Goal: Browse casually

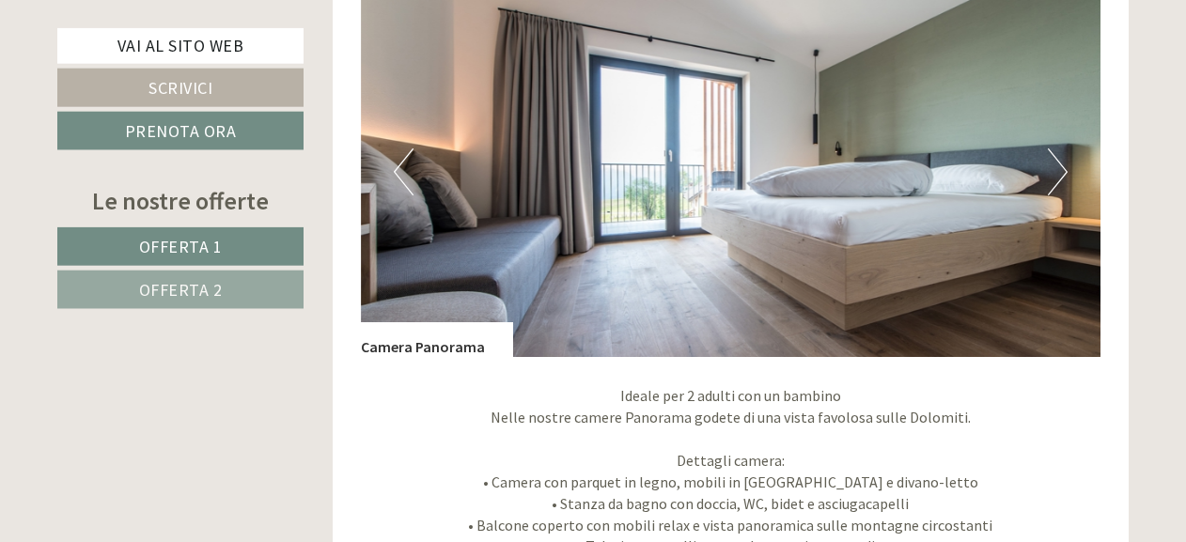
scroll to position [1342, 0]
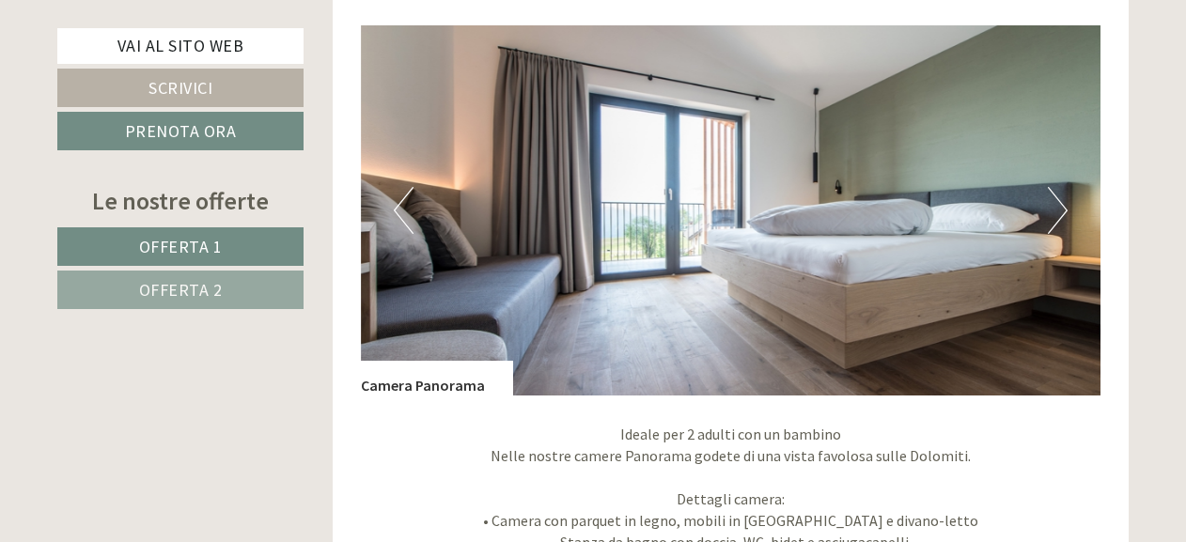
click at [1055, 216] on button "Next" at bounding box center [1058, 210] width 20 height 47
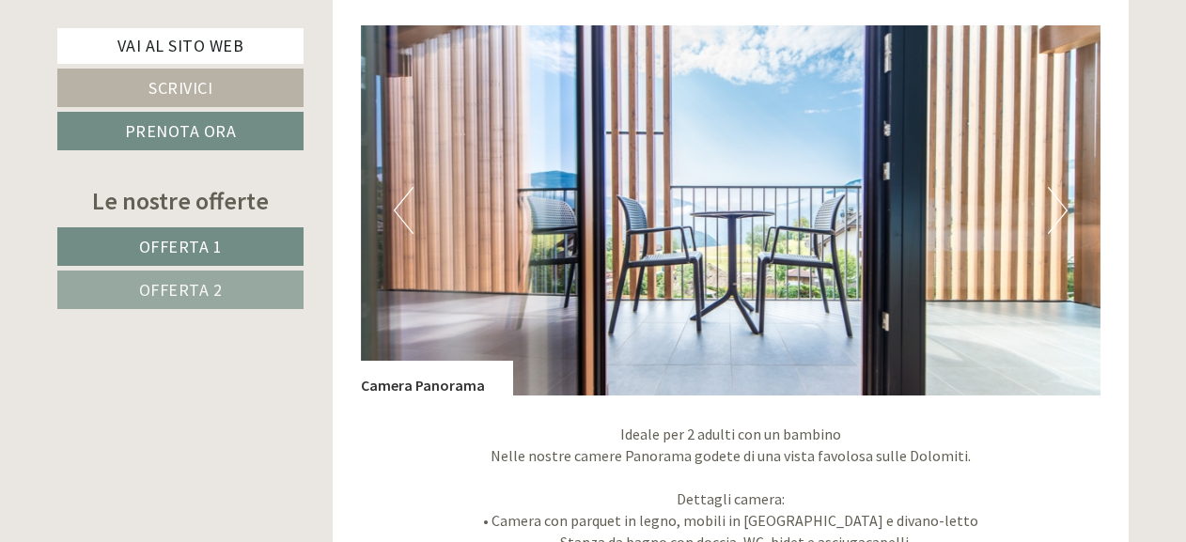
click at [1055, 216] on button "Next" at bounding box center [1058, 210] width 20 height 47
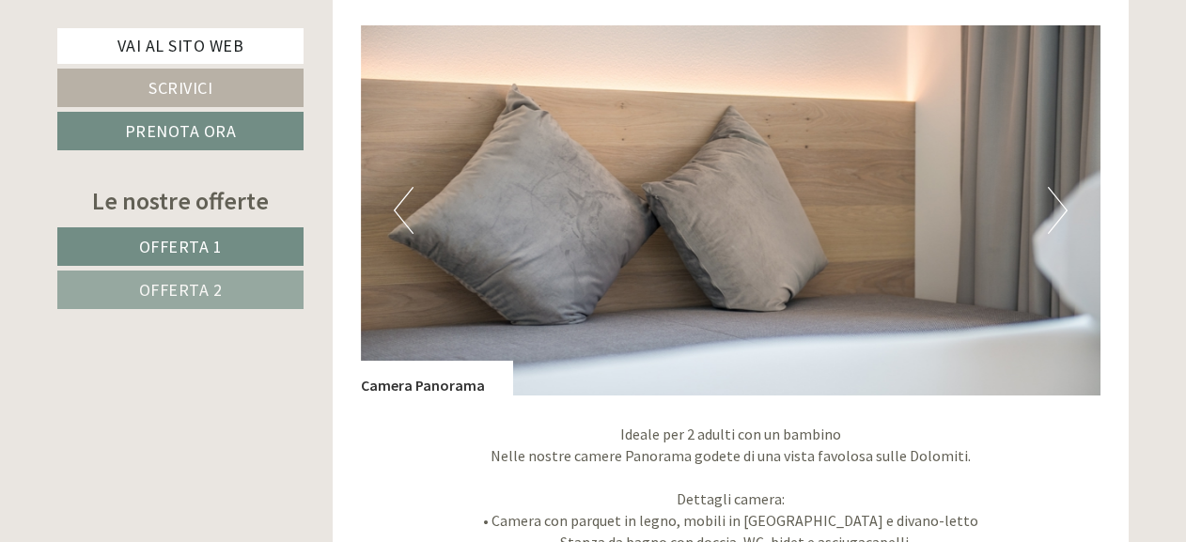
click at [1055, 216] on button "Next" at bounding box center [1058, 210] width 20 height 47
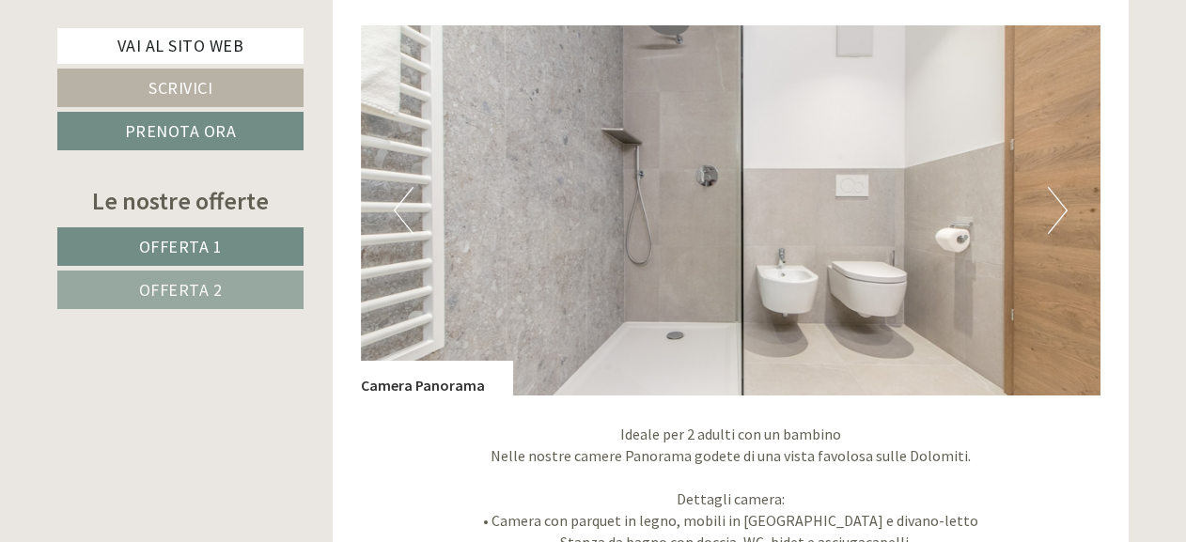
click at [1055, 216] on button "Next" at bounding box center [1058, 210] width 20 height 47
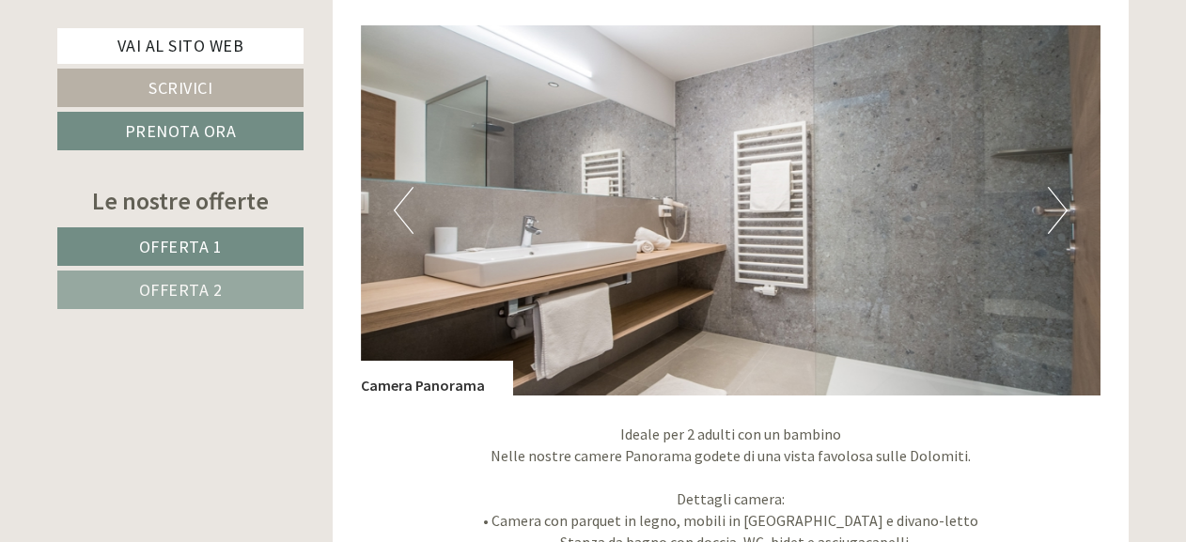
click at [1055, 216] on button "Next" at bounding box center [1058, 210] width 20 height 47
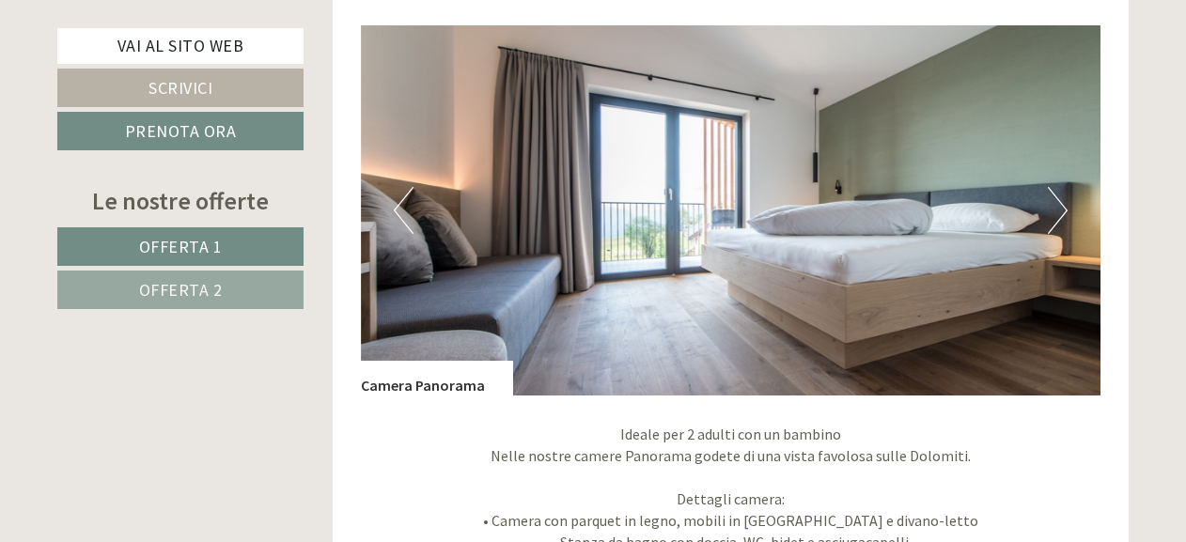
click at [1055, 216] on button "Next" at bounding box center [1058, 210] width 20 height 47
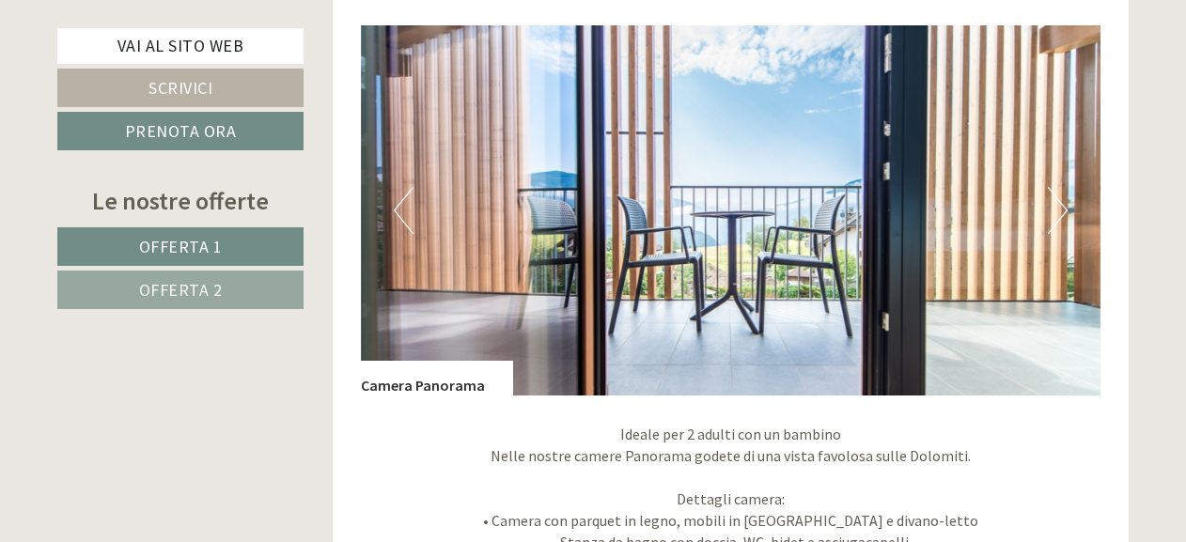
click at [1055, 216] on button "Next" at bounding box center [1058, 210] width 20 height 47
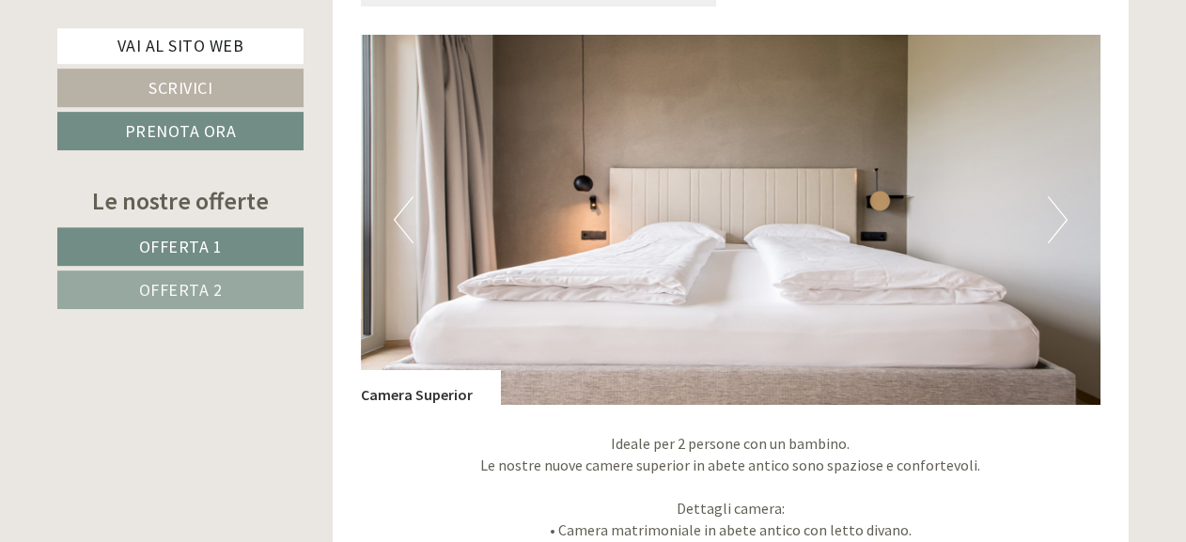
scroll to position [2684, 0]
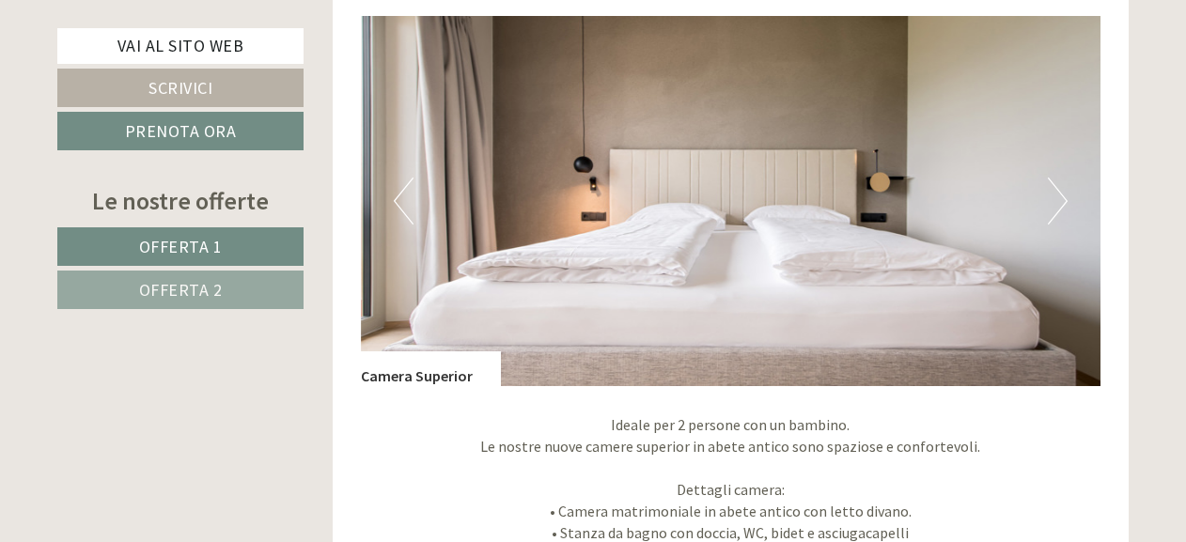
click at [1070, 195] on img at bounding box center [731, 201] width 741 height 370
click at [1065, 199] on button "Next" at bounding box center [1058, 201] width 20 height 47
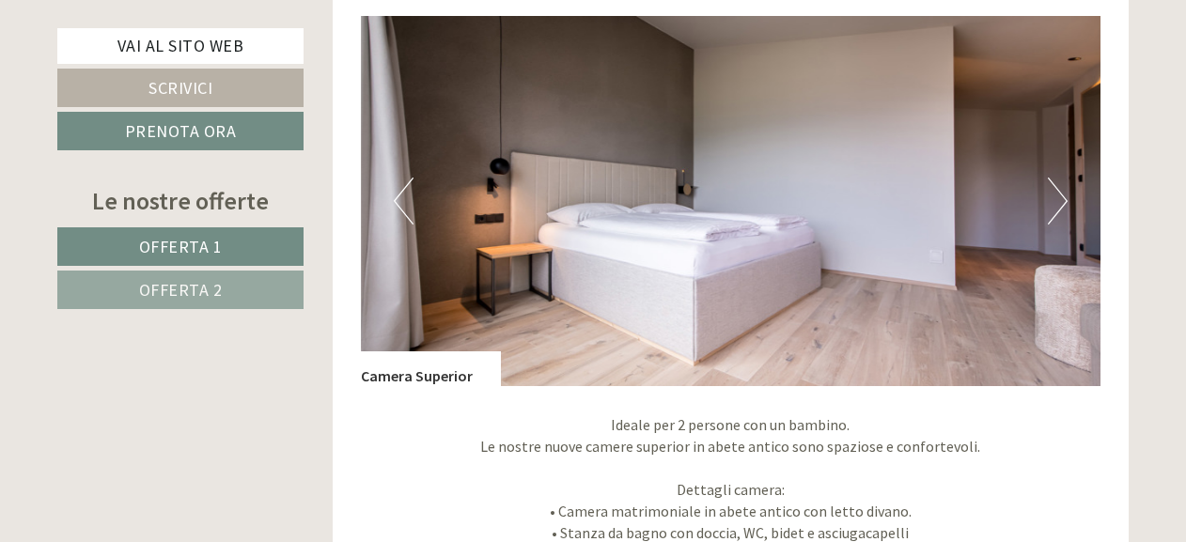
click at [1065, 199] on button "Next" at bounding box center [1058, 201] width 20 height 47
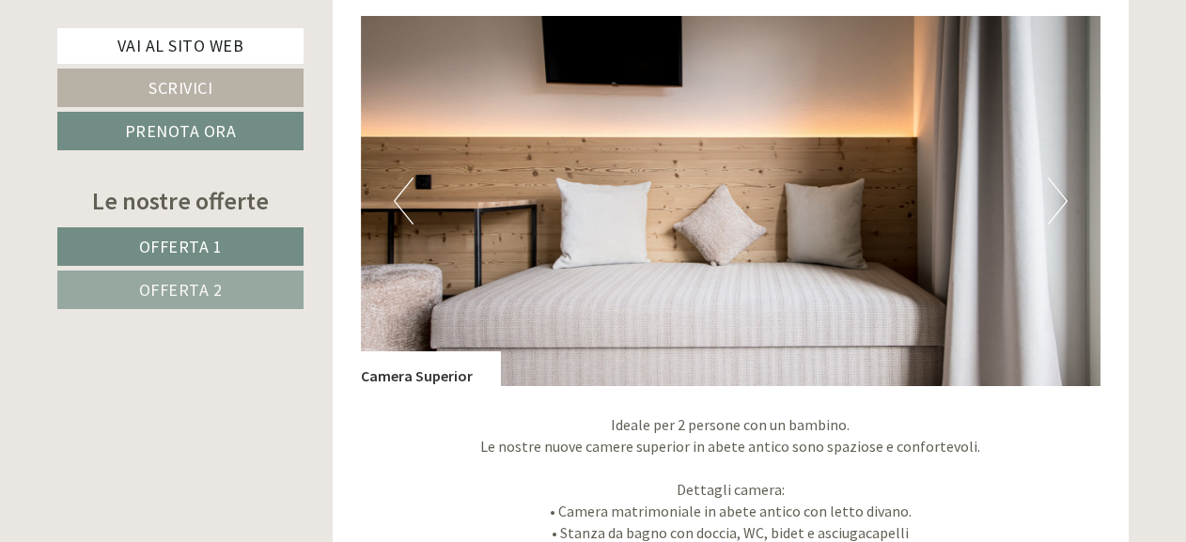
click at [1065, 199] on button "Next" at bounding box center [1058, 201] width 20 height 47
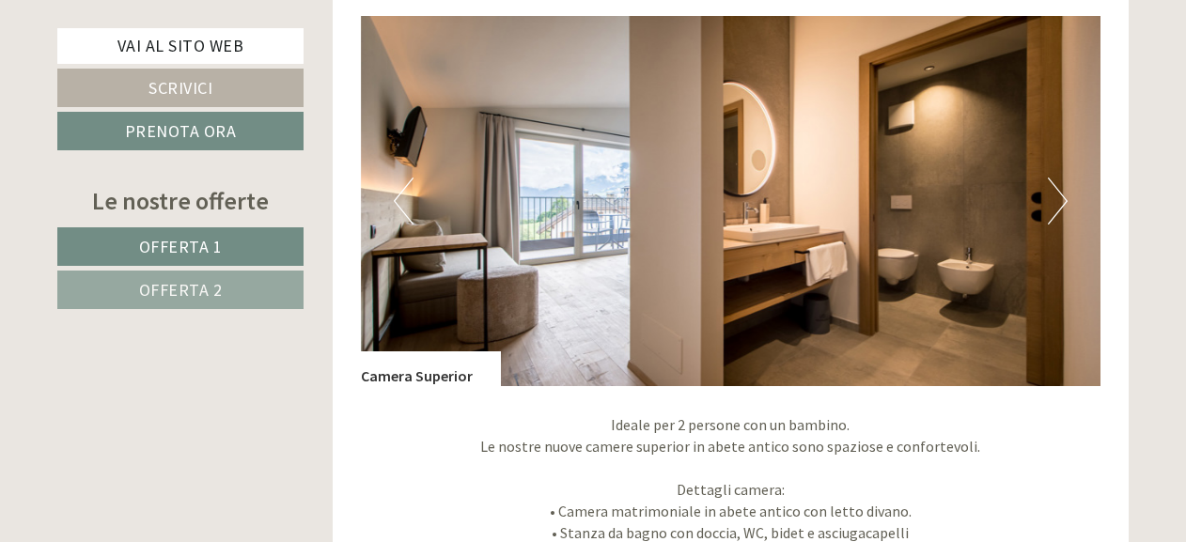
click at [1065, 199] on button "Next" at bounding box center [1058, 201] width 20 height 47
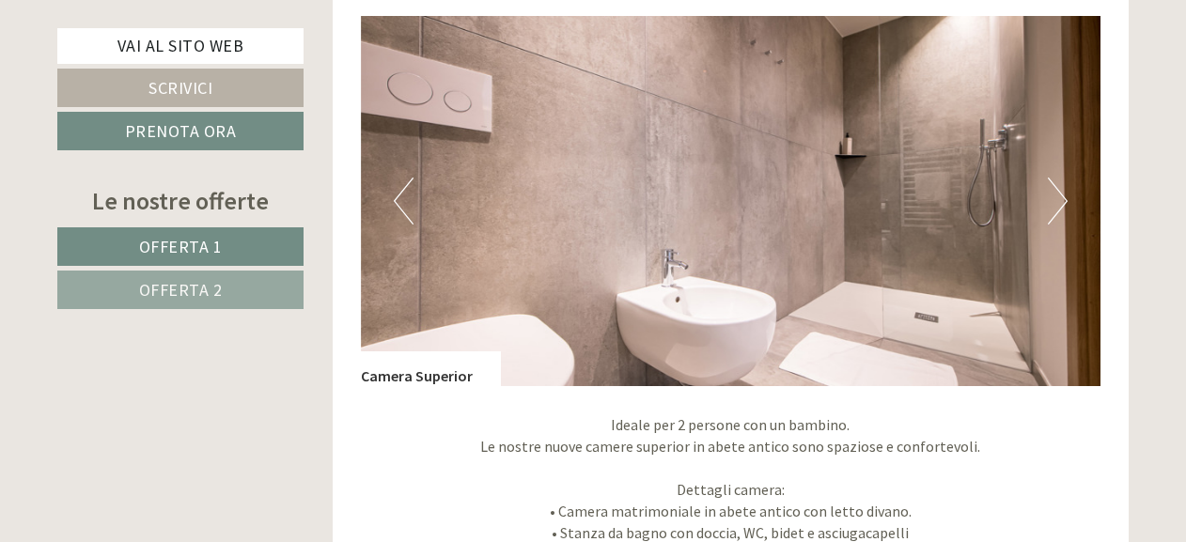
click at [1057, 206] on button "Next" at bounding box center [1058, 201] width 20 height 47
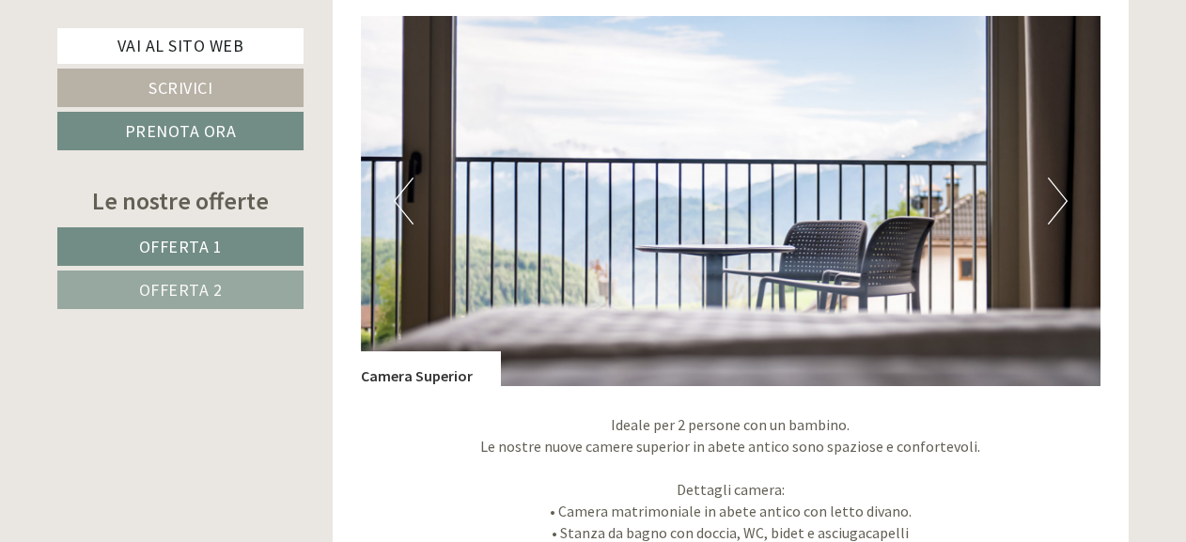
click at [1057, 206] on button "Next" at bounding box center [1058, 201] width 20 height 47
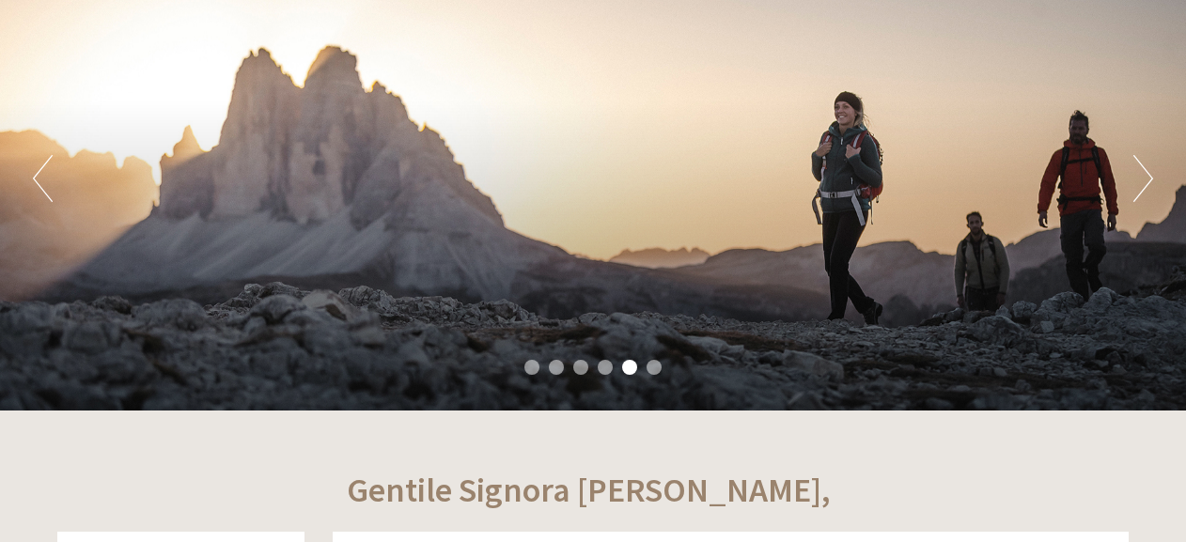
scroll to position [288, 0]
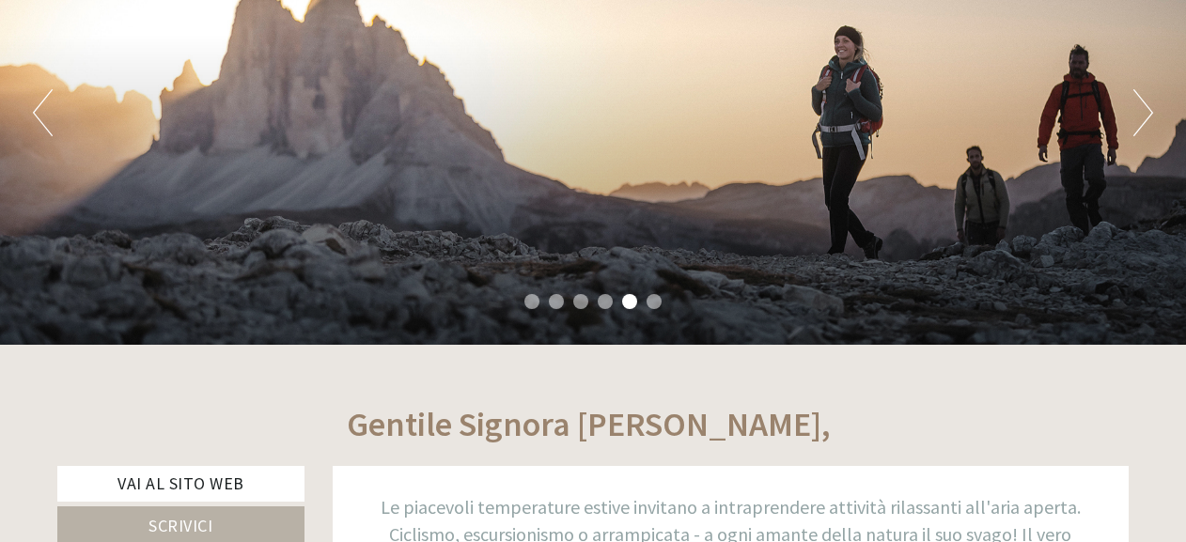
click at [1128, 122] on div "Previous Next 1 2 3 4 5 6" at bounding box center [593, 113] width 1186 height 463
click at [1136, 119] on button "Next" at bounding box center [1143, 112] width 20 height 47
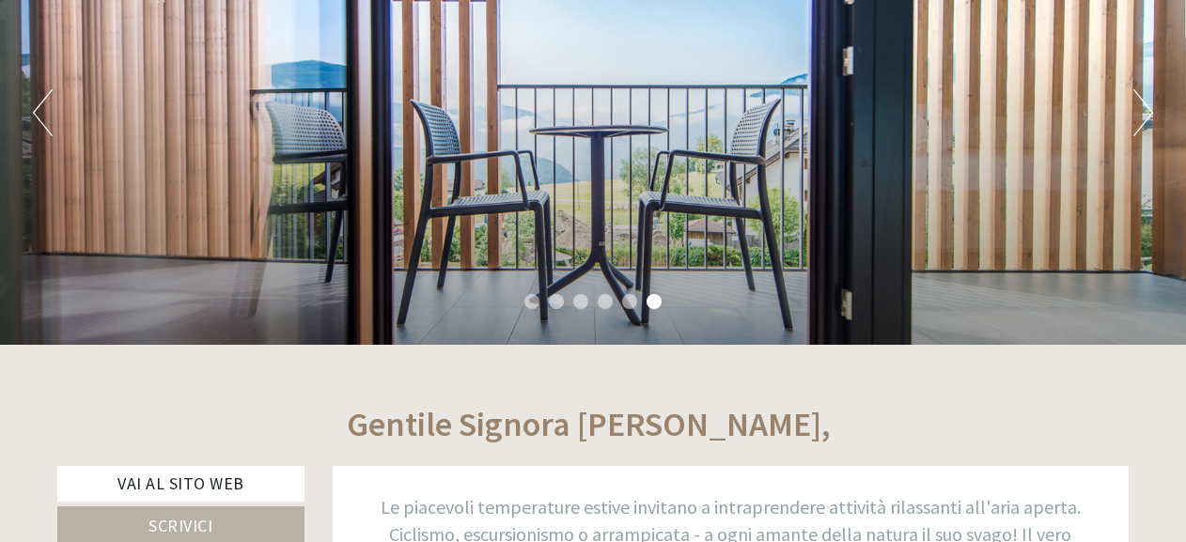
click at [1144, 113] on button "Next" at bounding box center [1143, 112] width 20 height 47
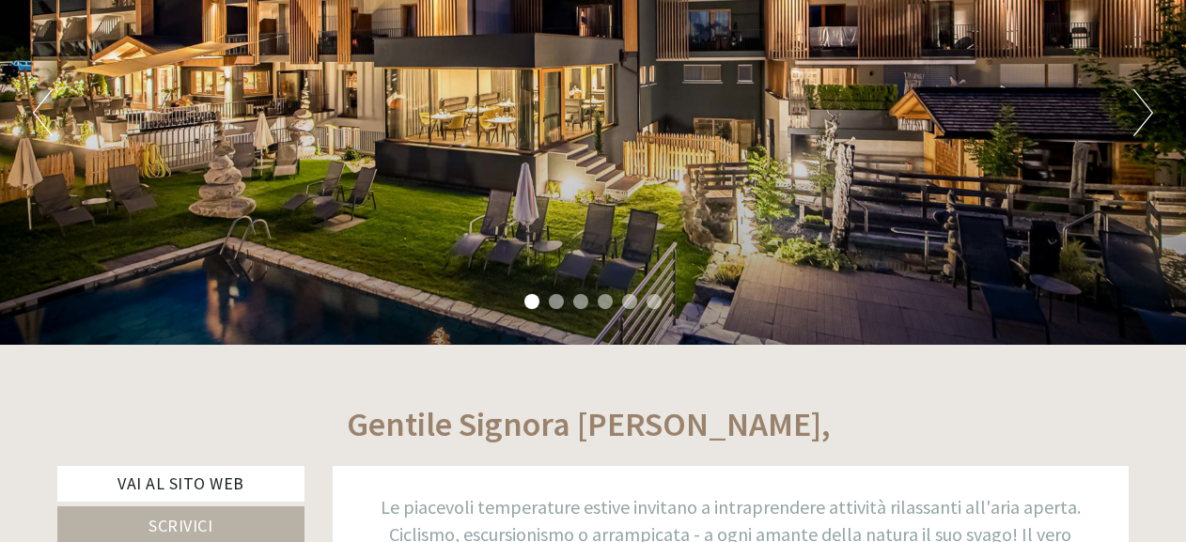
click at [1144, 113] on button "Next" at bounding box center [1143, 112] width 20 height 47
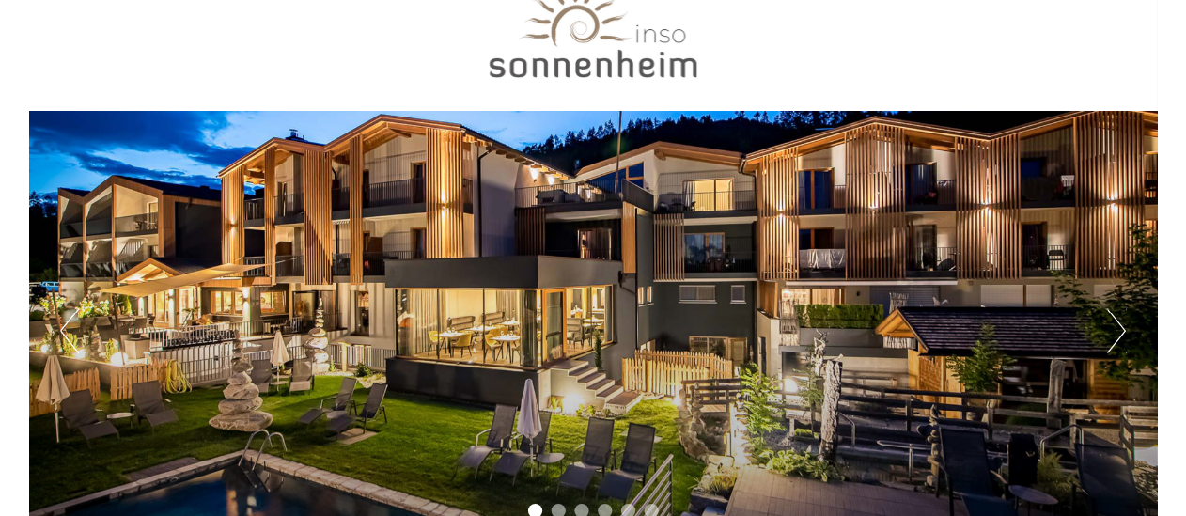
scroll to position [0, 0]
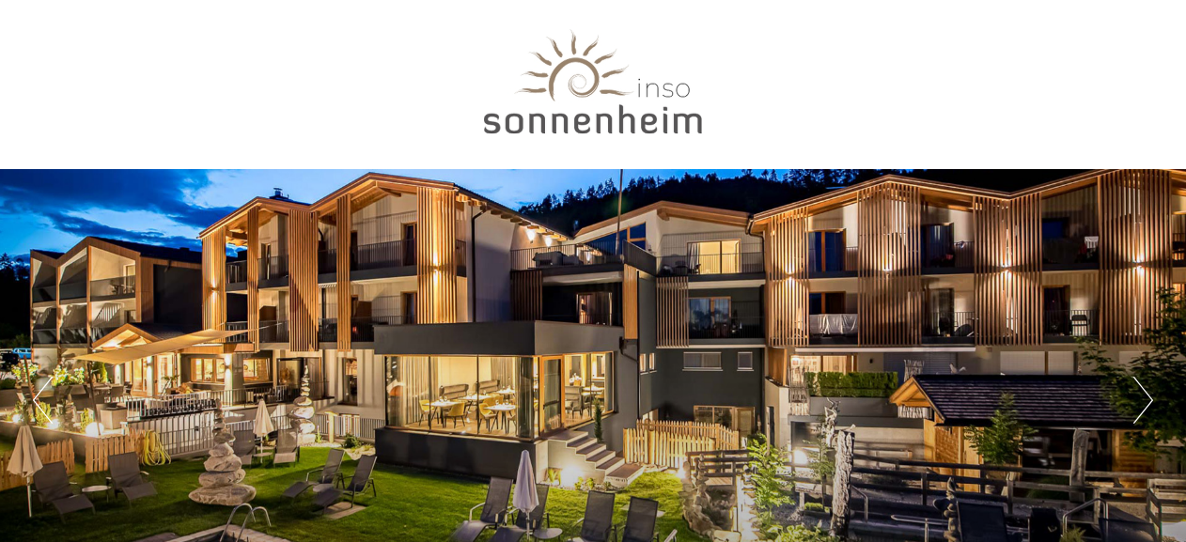
click at [609, 116] on div at bounding box center [593, 85] width 1053 height 153
click at [554, 68] on div at bounding box center [593, 85] width 1053 height 153
drag, startPoint x: 715, startPoint y: 127, endPoint x: 513, endPoint y: 122, distance: 202.1
click at [513, 122] on div at bounding box center [593, 85] width 1053 height 153
